Goal: Task Accomplishment & Management: Manage account settings

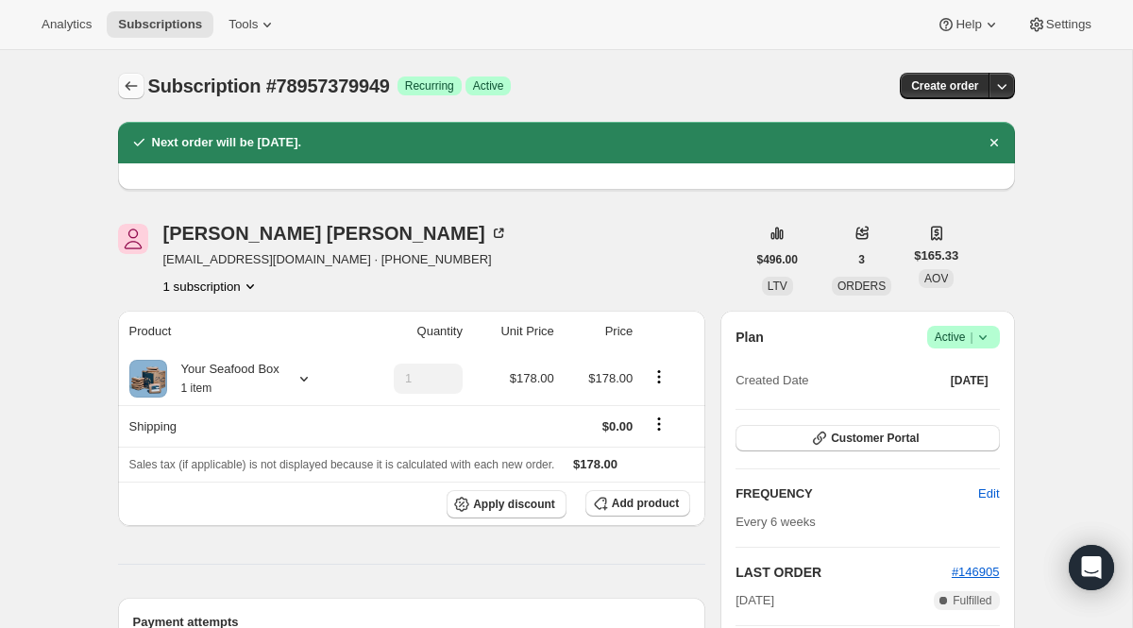
click at [140, 76] on button "Subscriptions" at bounding box center [131, 86] width 26 height 26
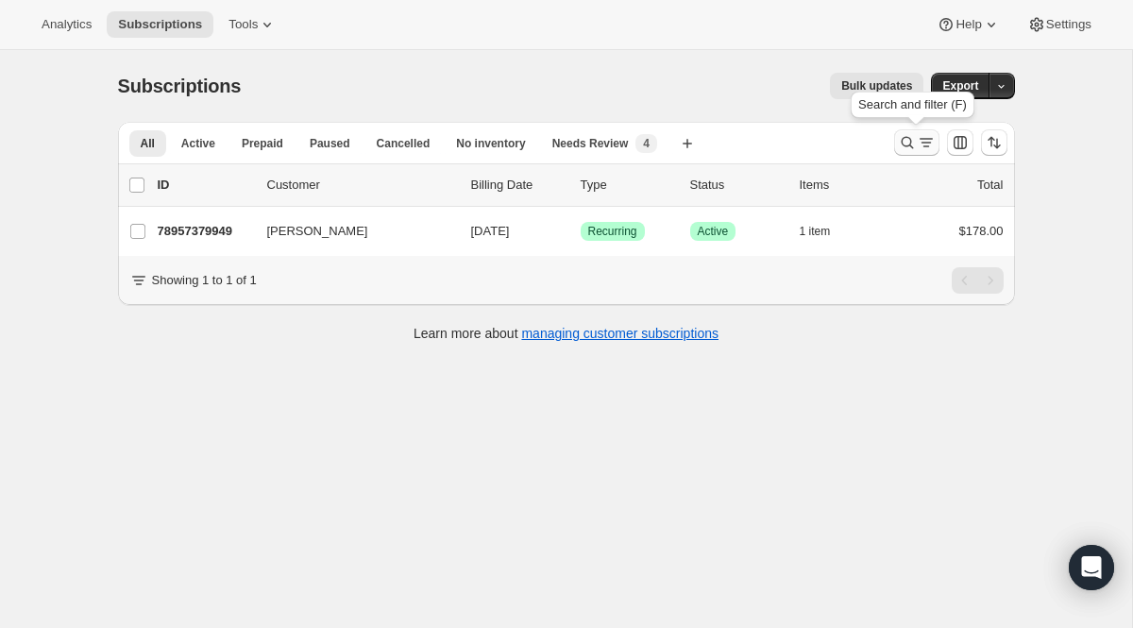
click at [920, 147] on icon "Search and filter results" at bounding box center [926, 142] width 19 height 19
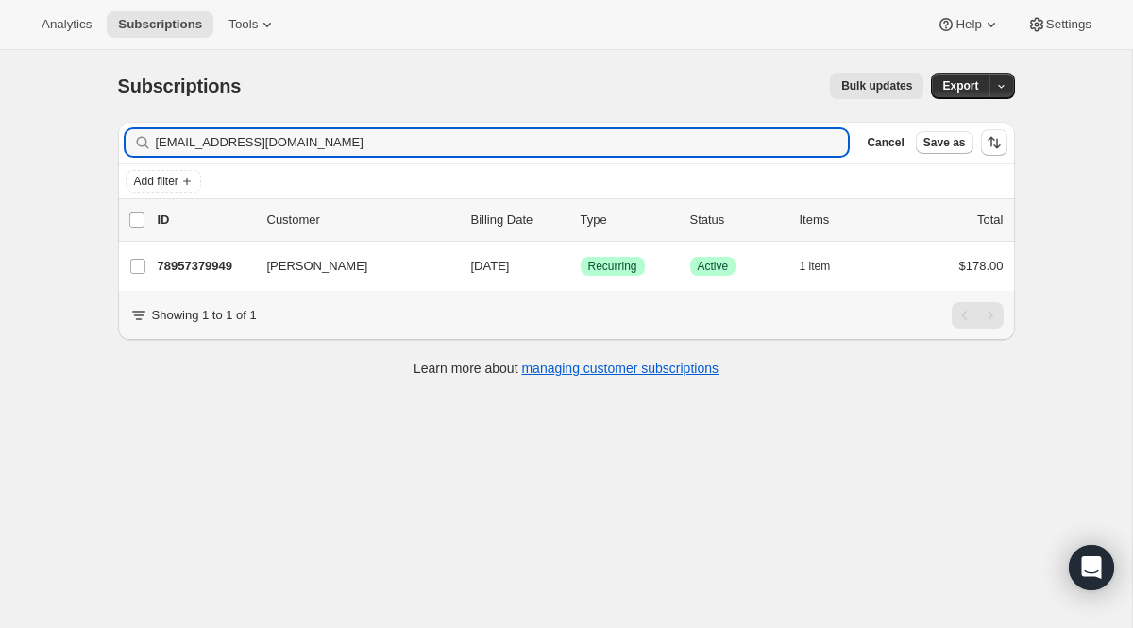
drag, startPoint x: 343, startPoint y: 136, endPoint x: 61, endPoint y: 89, distance: 285.3
click at [61, 89] on div "Subscriptions. This page is ready Subscriptions Bulk updates More actions Bulk …" at bounding box center [566, 364] width 1132 height 628
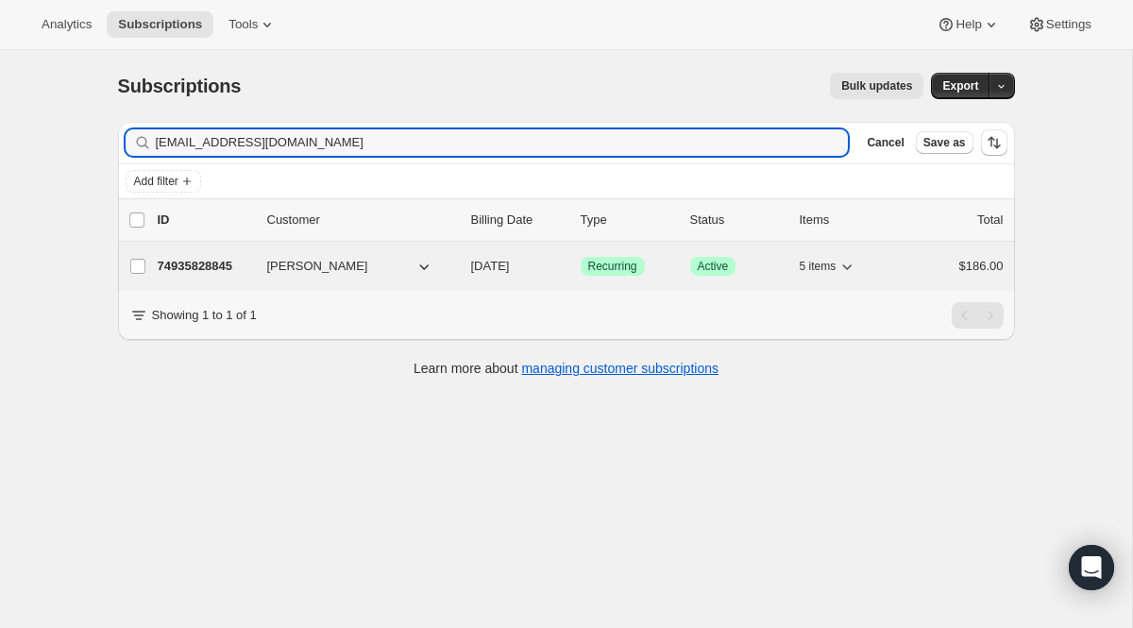
type input "[EMAIL_ADDRESS][DOMAIN_NAME]"
click at [595, 273] on span "Recurring" at bounding box center [612, 266] width 49 height 15
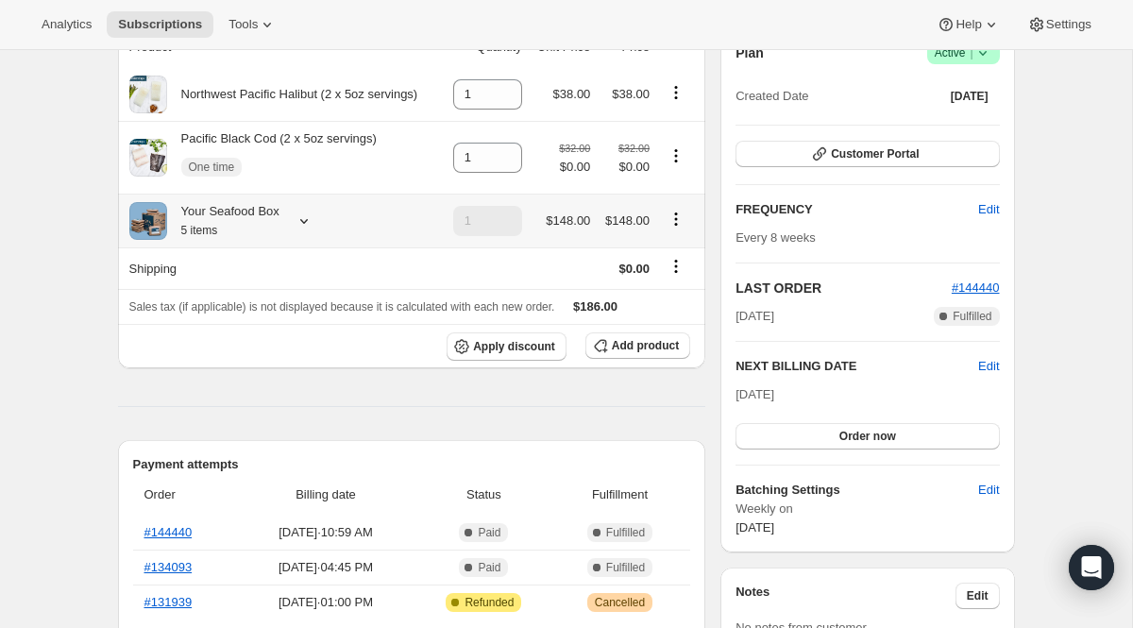
scroll to position [203, 0]
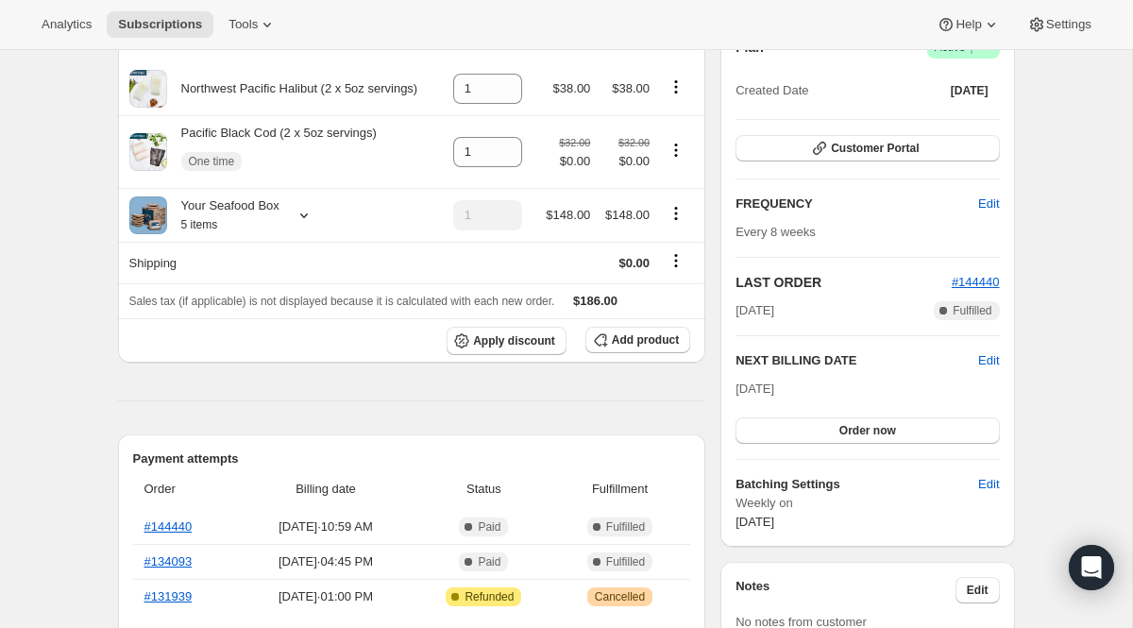
click at [828, 162] on div "Plan Success Active | Created Date [DATE] Customer Portal FREQUENCY Edit Every …" at bounding box center [866, 284] width 263 height 496
click at [834, 156] on button "Customer Portal" at bounding box center [866, 148] width 263 height 26
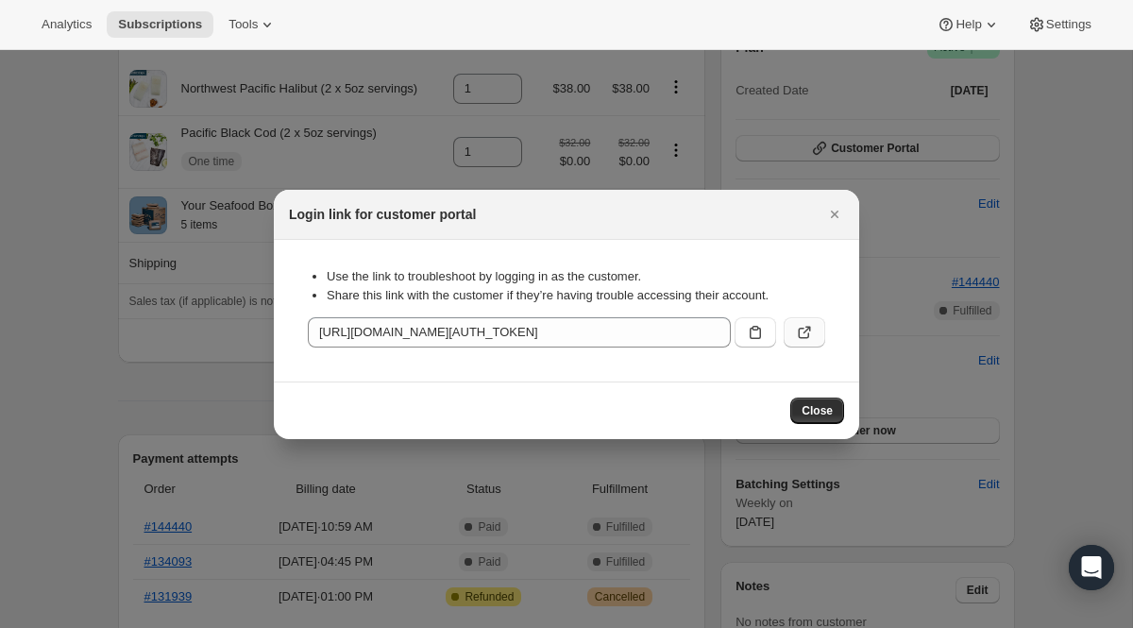
click at [790, 324] on button ":rtf:" at bounding box center [805, 332] width 42 height 30
click at [362, 154] on div at bounding box center [566, 314] width 1133 height 628
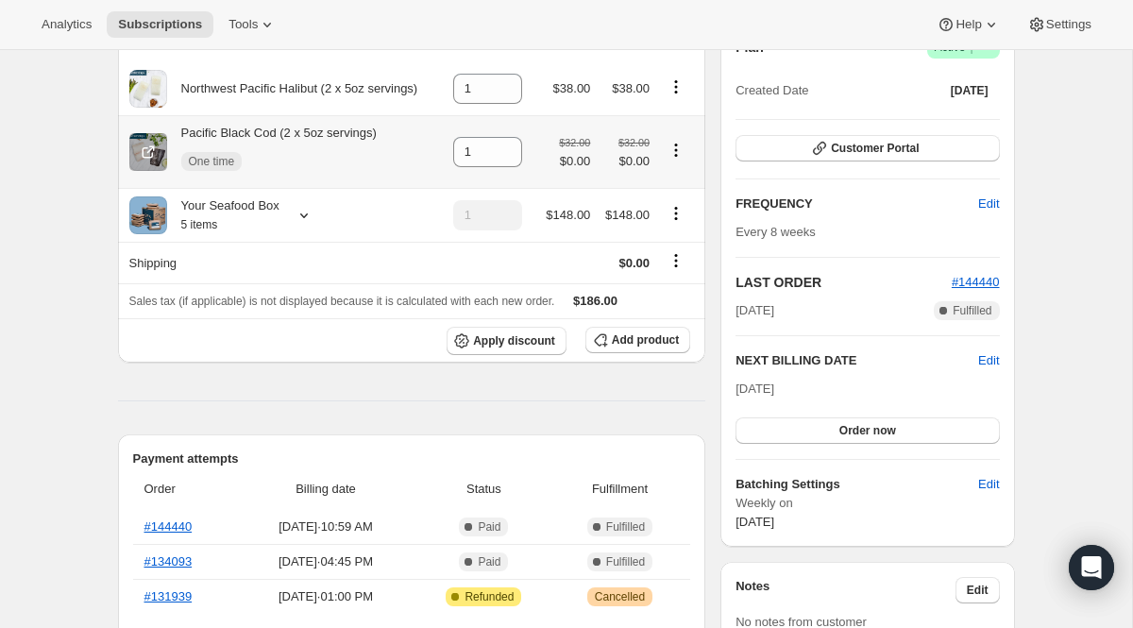
scroll to position [0, 0]
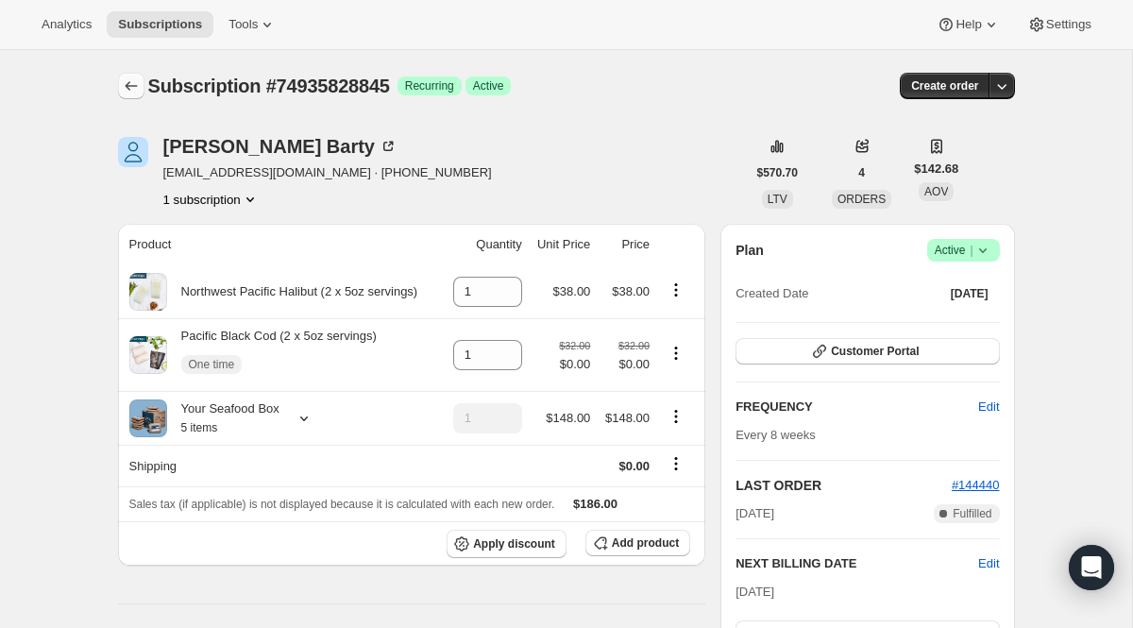
click at [135, 89] on icon "Subscriptions" at bounding box center [131, 85] width 19 height 19
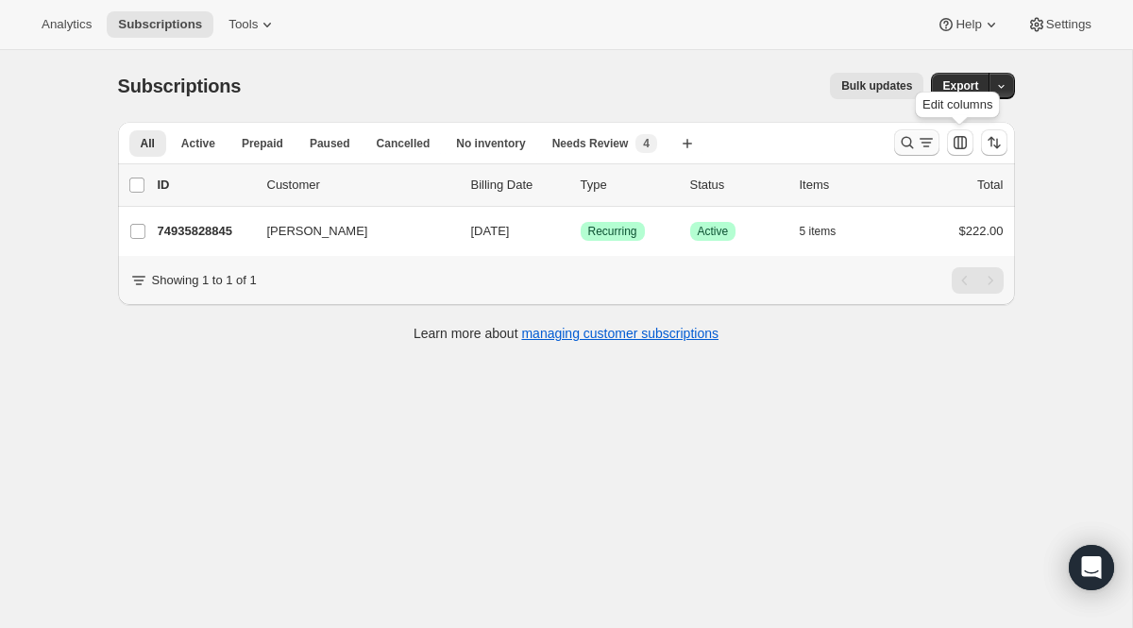
click at [926, 144] on icon "Search and filter results" at bounding box center [926, 142] width 19 height 19
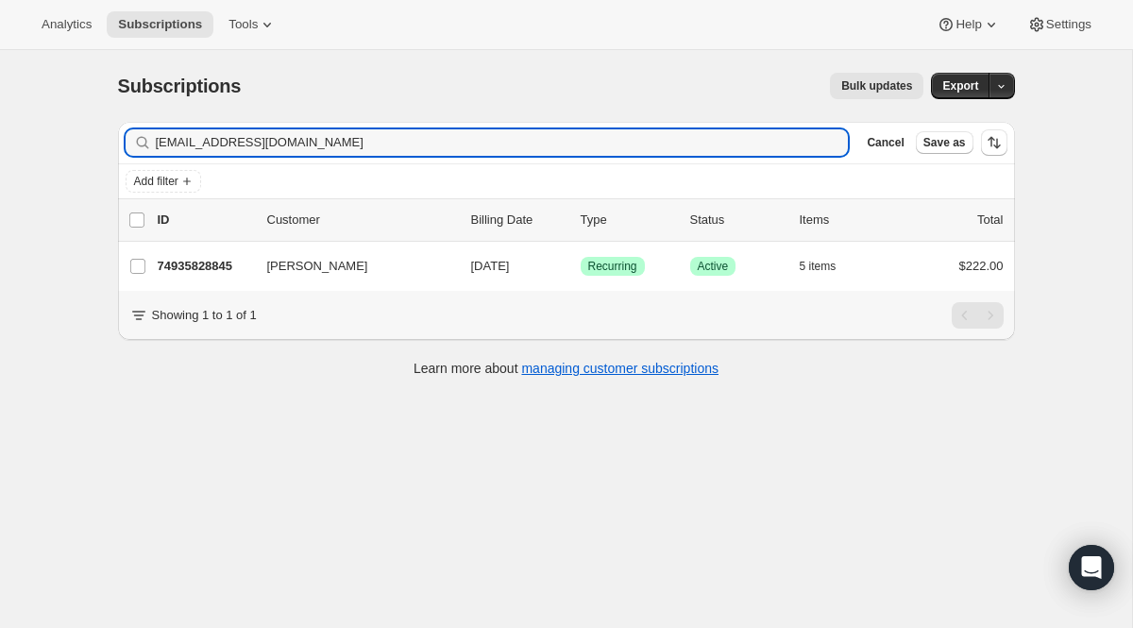
drag, startPoint x: 374, startPoint y: 141, endPoint x: 112, endPoint y: 115, distance: 262.8
click at [112, 115] on div "Filter subscribers [EMAIL_ADDRESS][DOMAIN_NAME] Clear Cancel Save as Add filter…" at bounding box center [559, 252] width 912 height 290
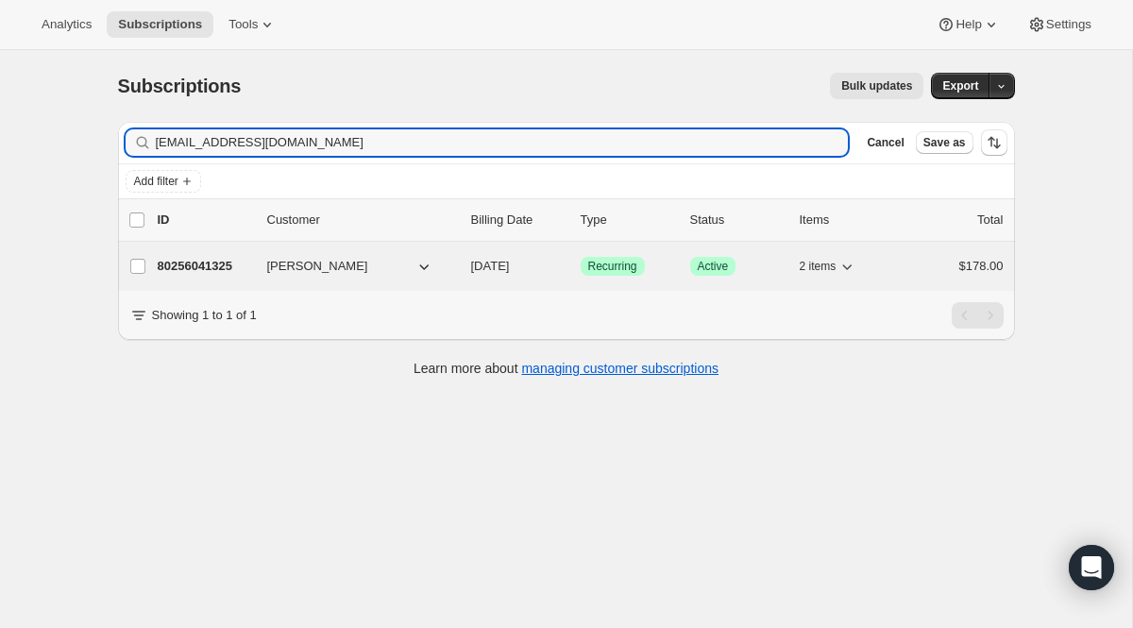
type input "[EMAIL_ADDRESS][DOMAIN_NAME]"
click at [601, 272] on span "Recurring" at bounding box center [612, 266] width 49 height 15
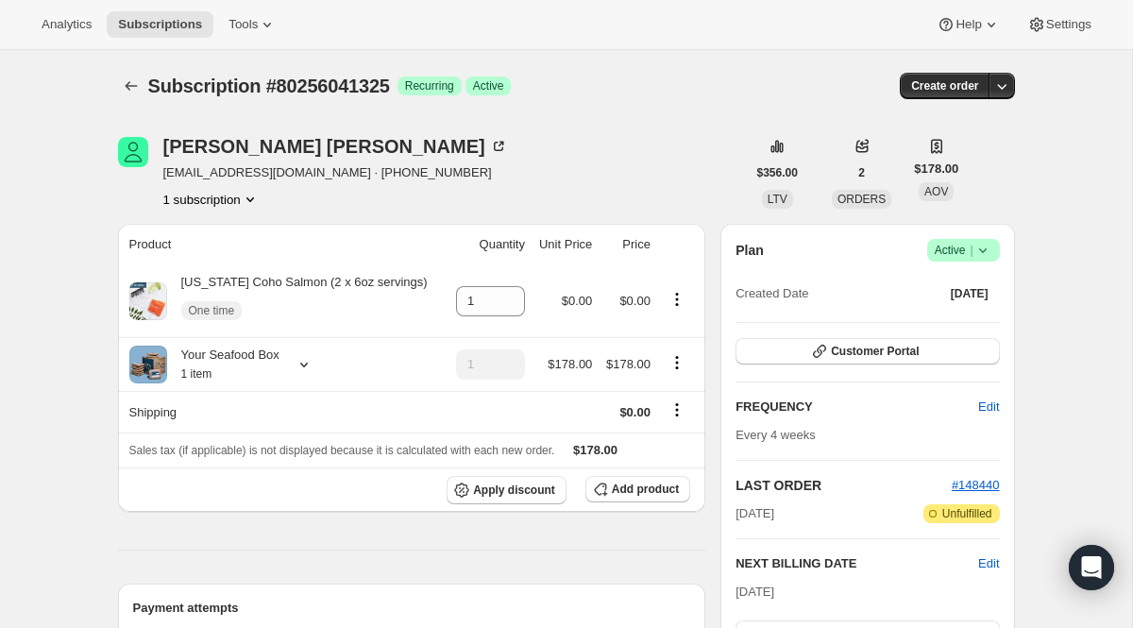
click at [974, 259] on icon at bounding box center [982, 250] width 19 height 19
click at [950, 288] on span "Pause subscription" at bounding box center [955, 287] width 104 height 14
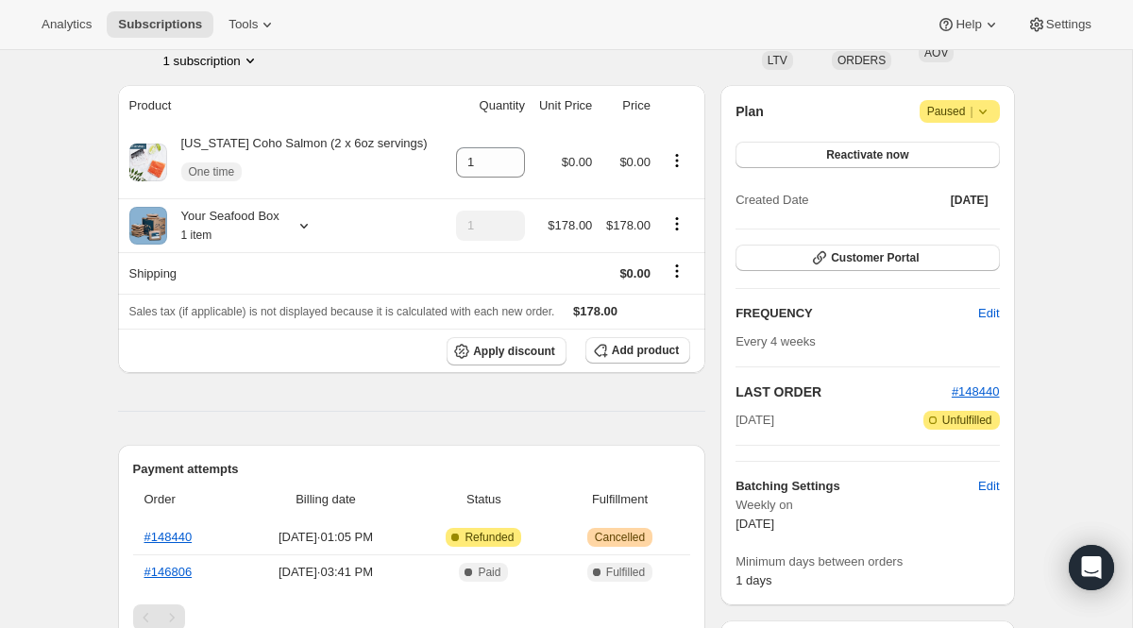
scroll to position [238, 0]
